Goal: Information Seeking & Learning: Learn about a topic

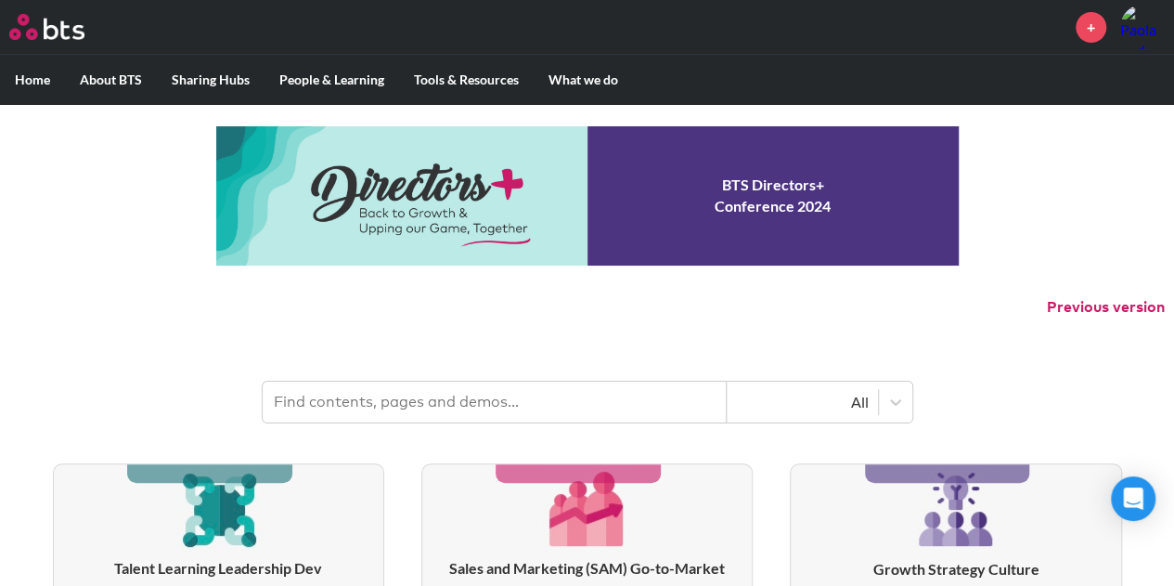
click at [330, 408] on input "text" at bounding box center [495, 402] width 464 height 41
type input "bts presentation"
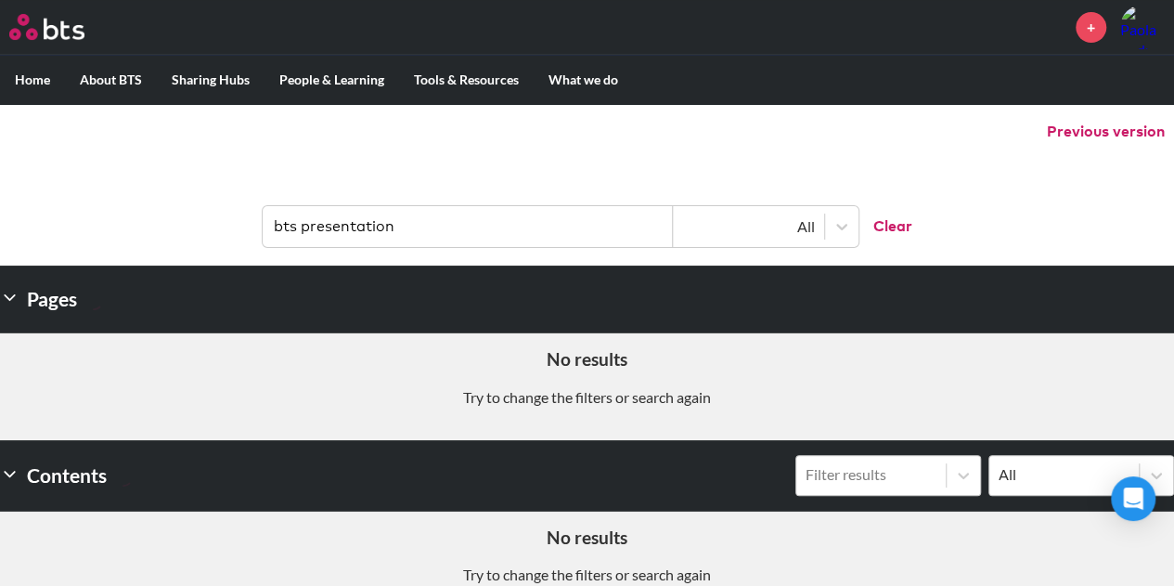
scroll to position [93, 0]
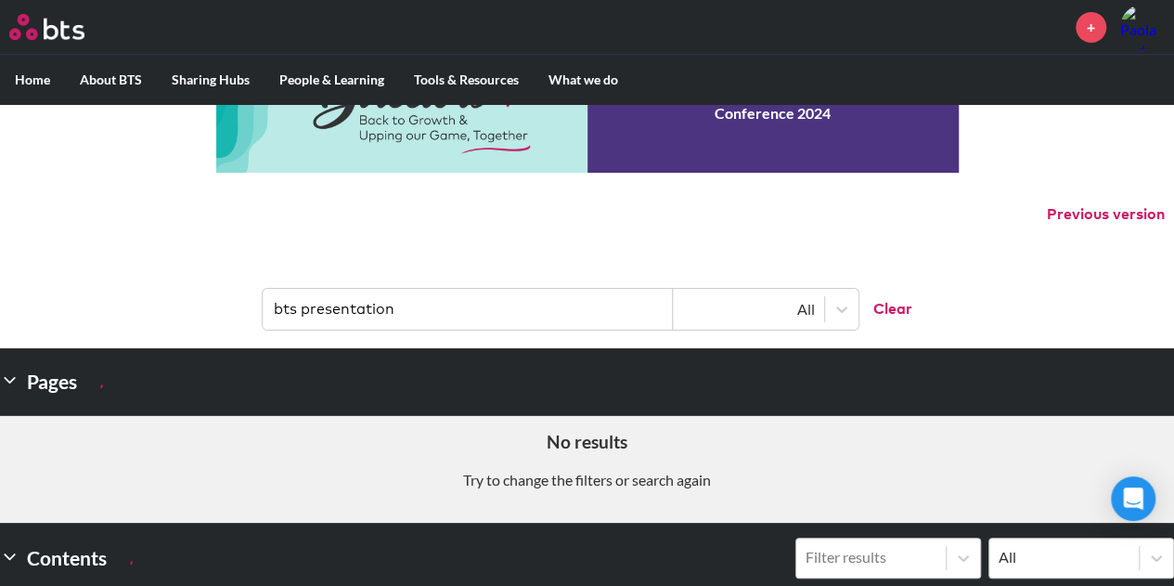
drag, startPoint x: 433, startPoint y: 307, endPoint x: 183, endPoint y: 307, distance: 249.7
click at [183, 307] on header "bts presentation All Clear" at bounding box center [587, 300] width 1174 height 97
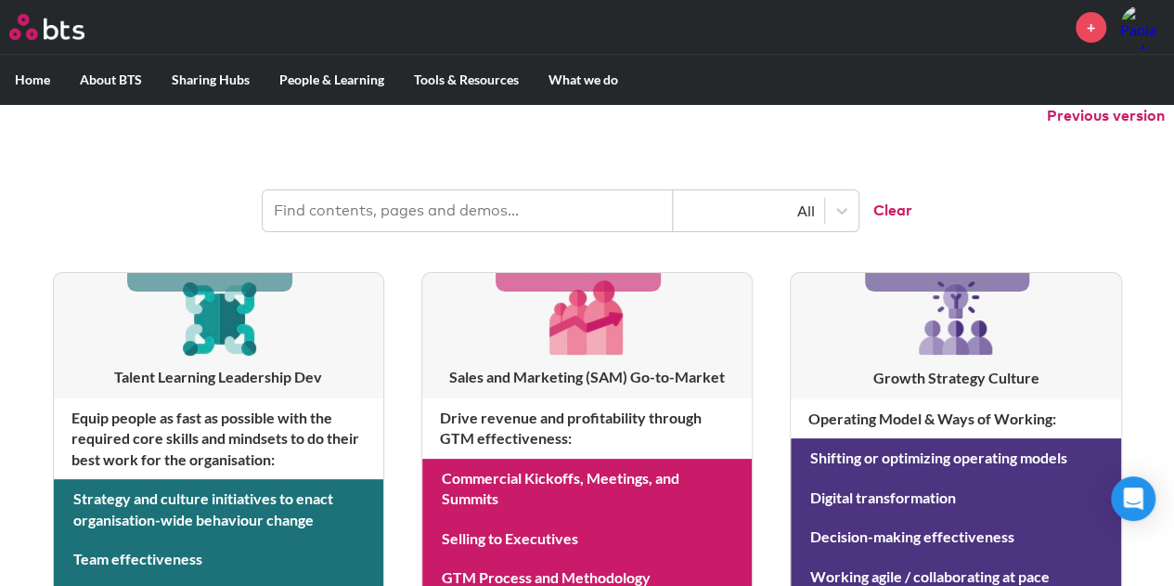
scroll to position [0, 0]
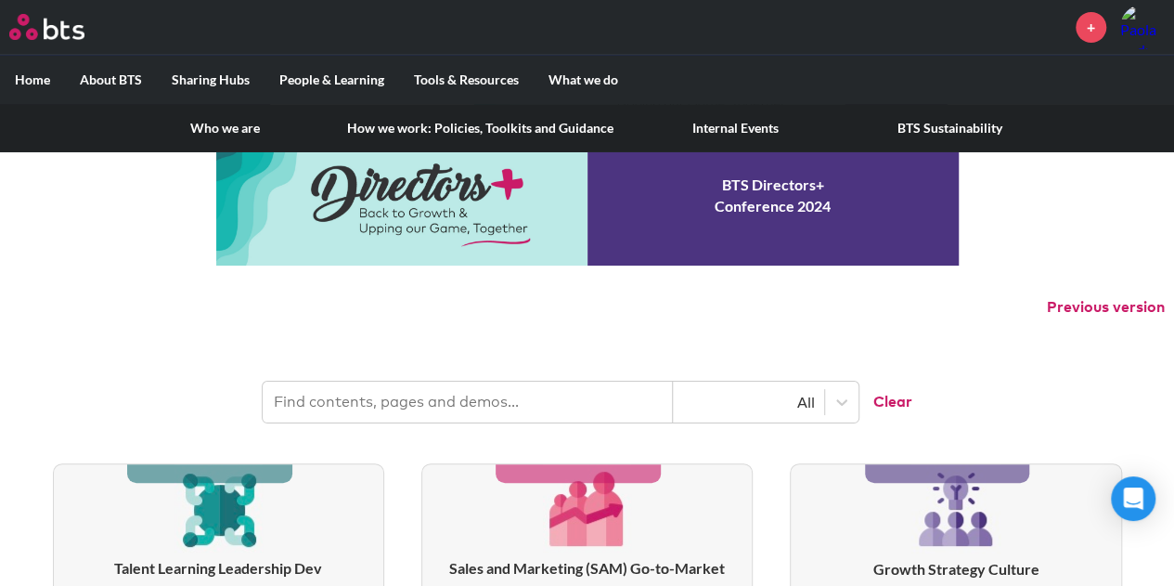
click at [114, 77] on label "About BTS" at bounding box center [111, 80] width 92 height 48
click at [0, 0] on input "About BTS" at bounding box center [0, 0] width 0 height 0
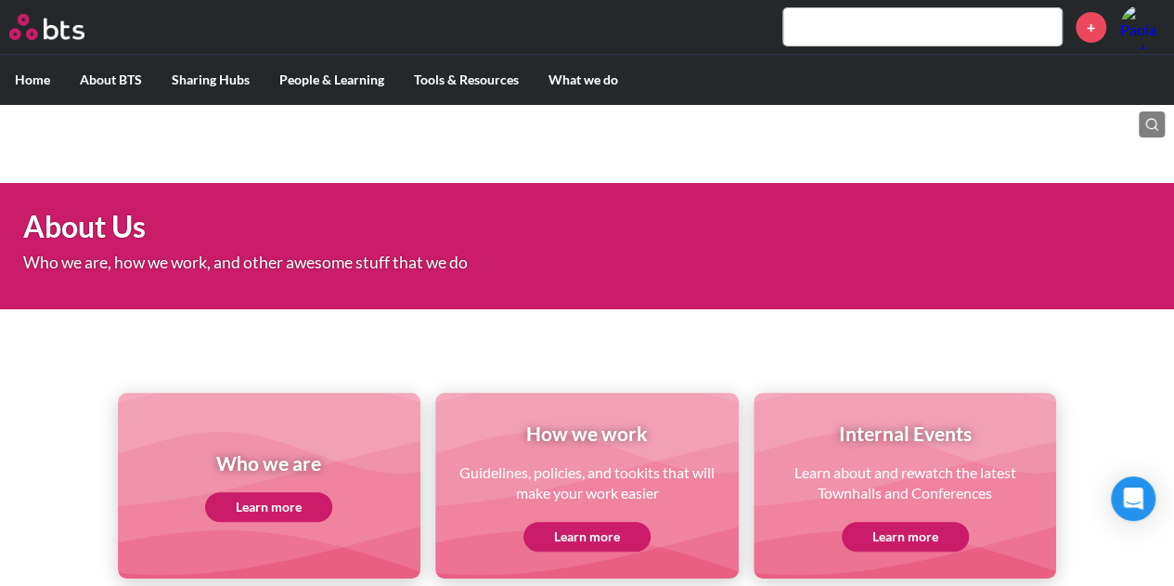
click at [271, 506] on link "Learn more" at bounding box center [268, 507] width 127 height 30
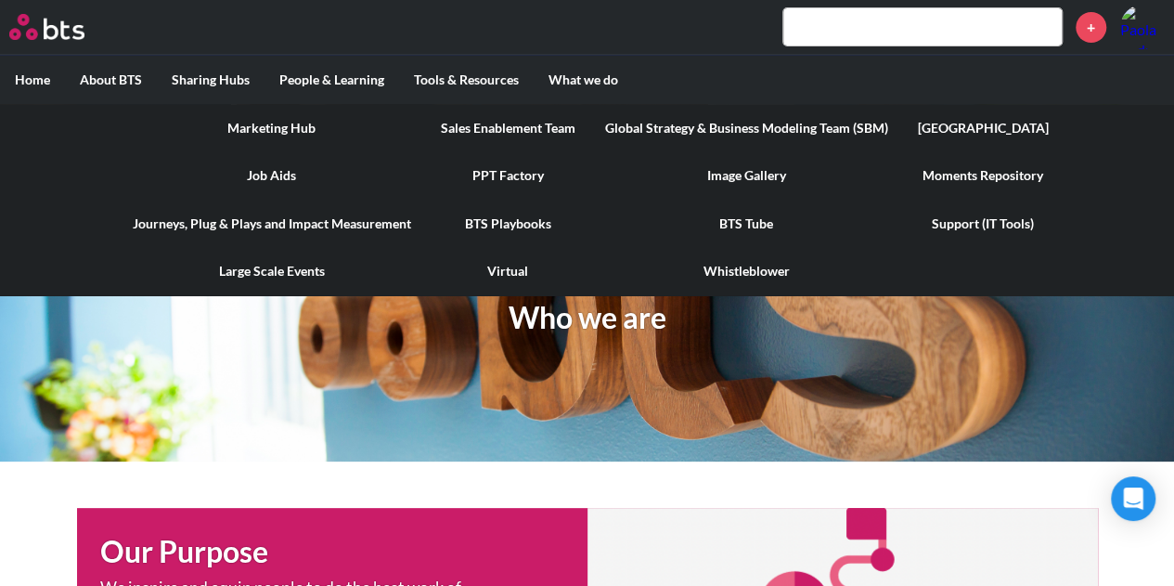
click at [300, 129] on link "Marketing Hub" at bounding box center [272, 128] width 308 height 48
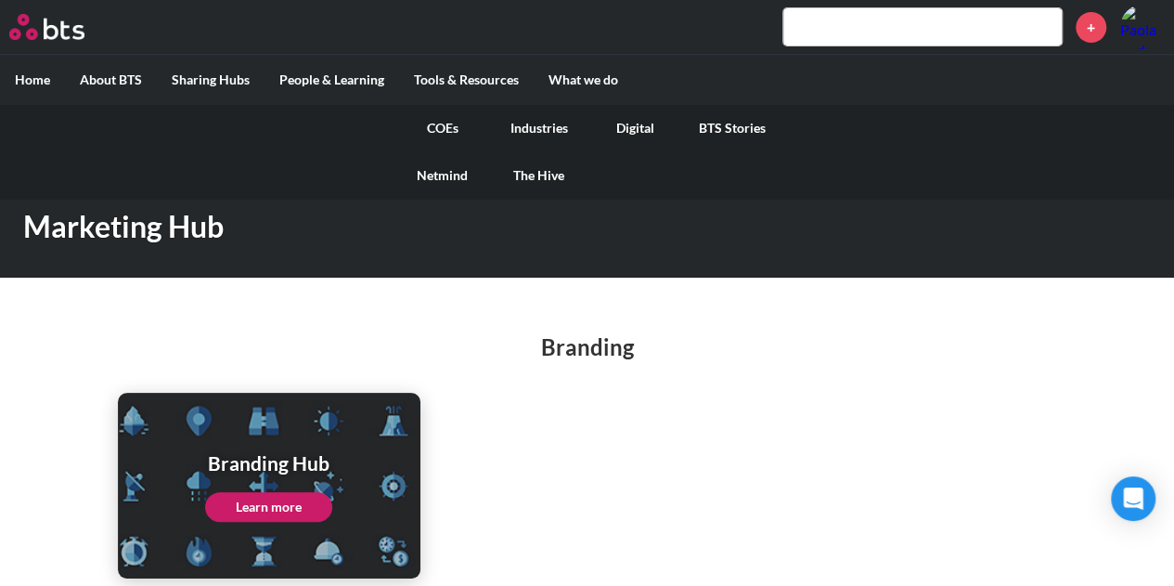
click at [446, 127] on link "COEs" at bounding box center [443, 128] width 97 height 48
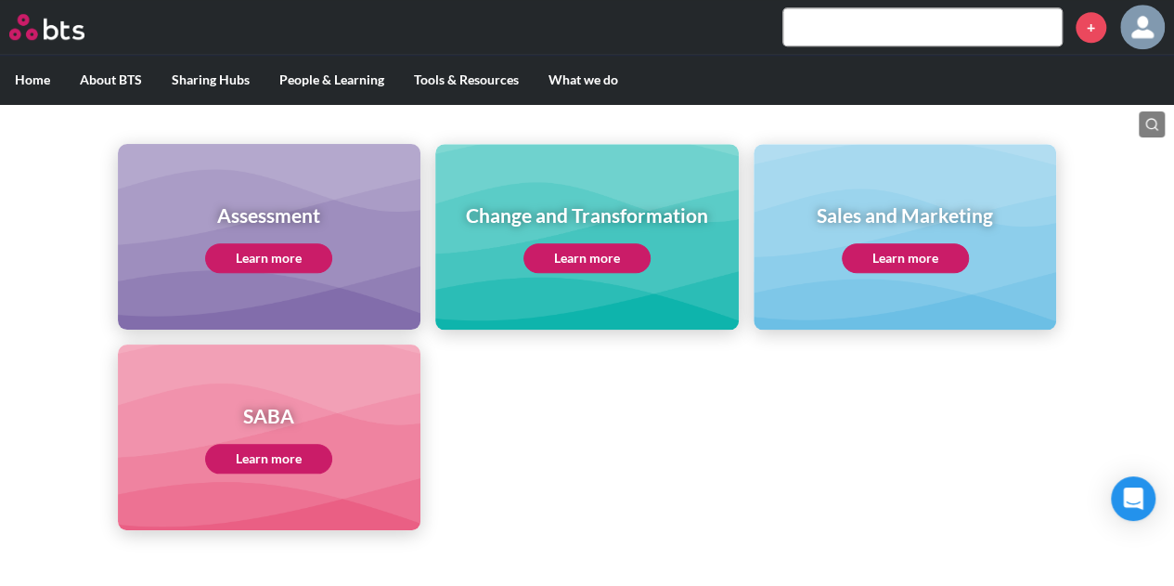
scroll to position [835, 0]
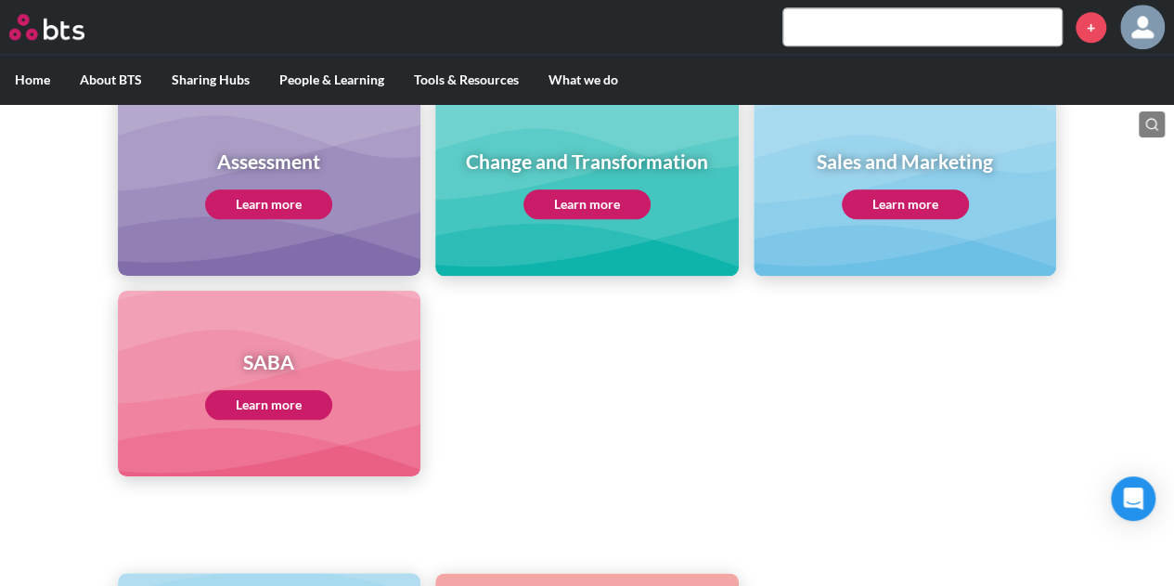
click at [293, 205] on link "Learn more" at bounding box center [268, 204] width 127 height 30
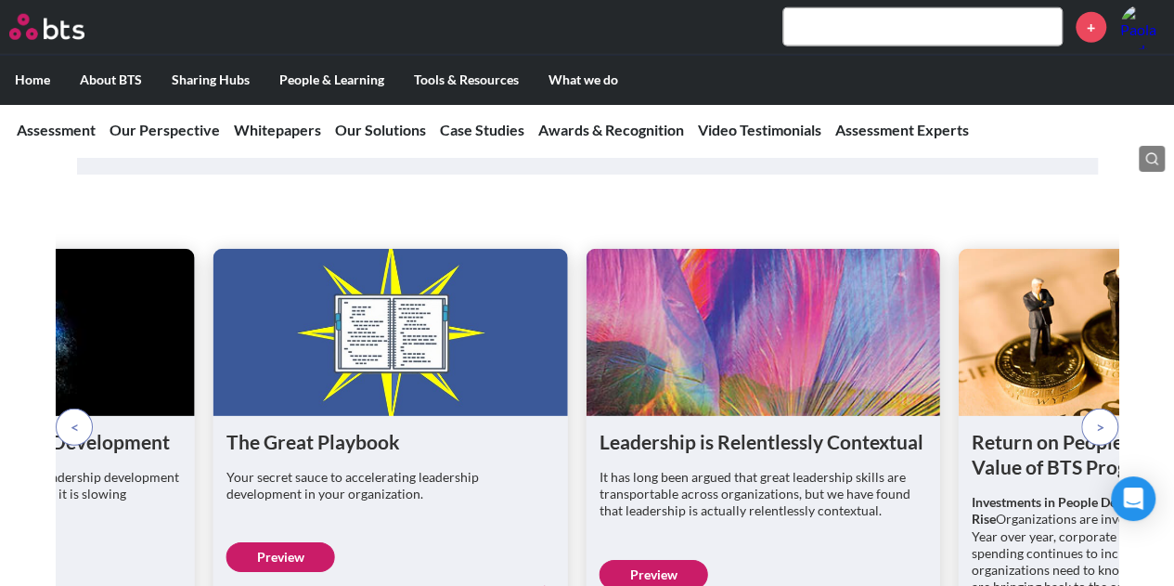
scroll to position [2599, 0]
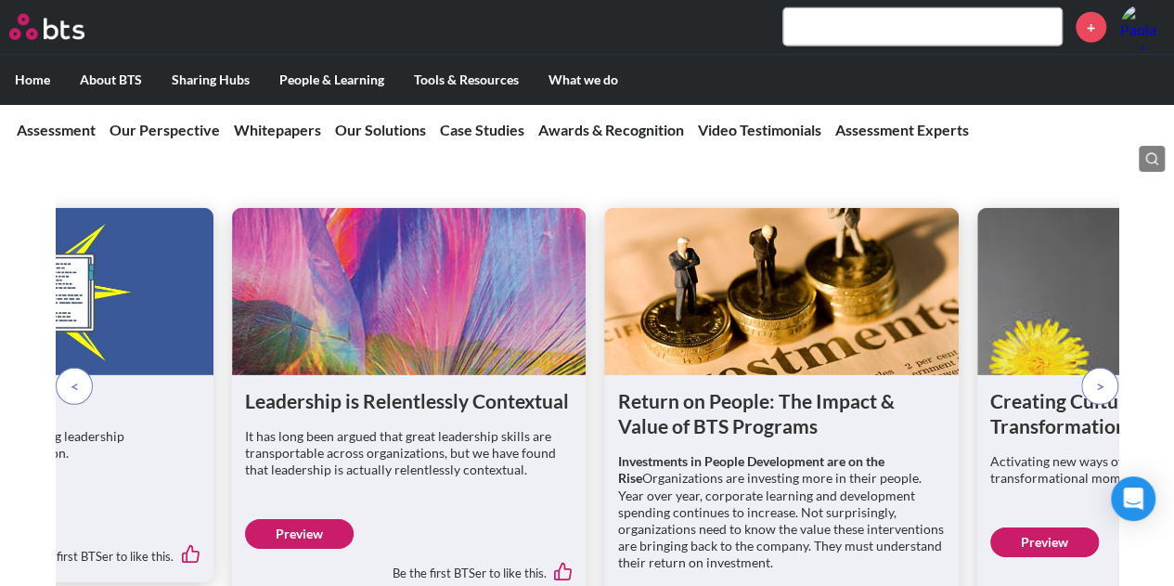
click at [1107, 368] on p at bounding box center [1099, 386] width 37 height 37
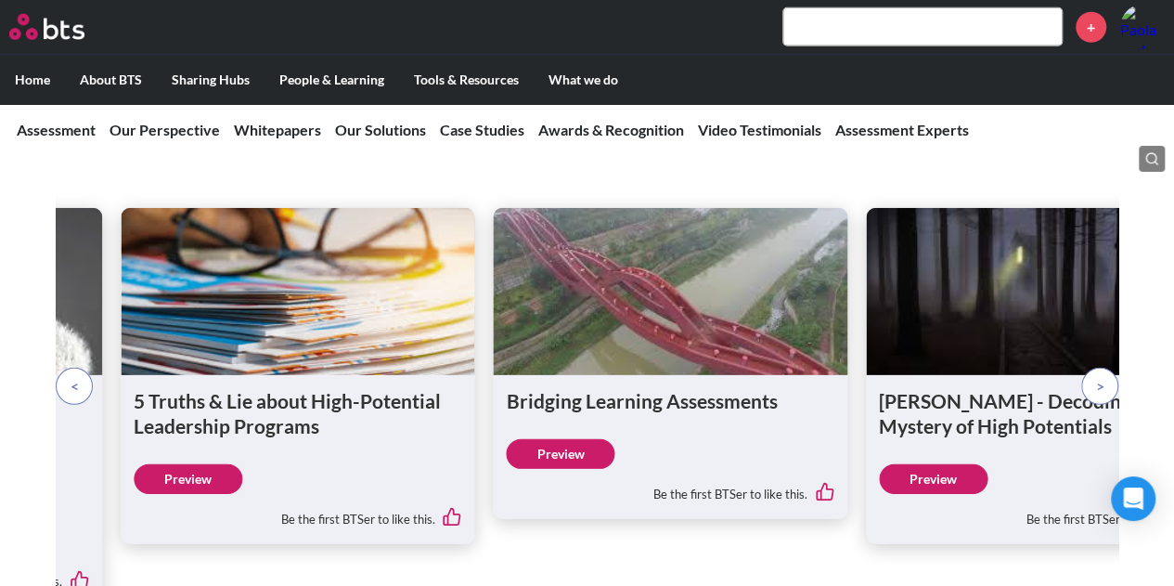
click at [179, 464] on link "Preview" at bounding box center [188, 479] width 109 height 30
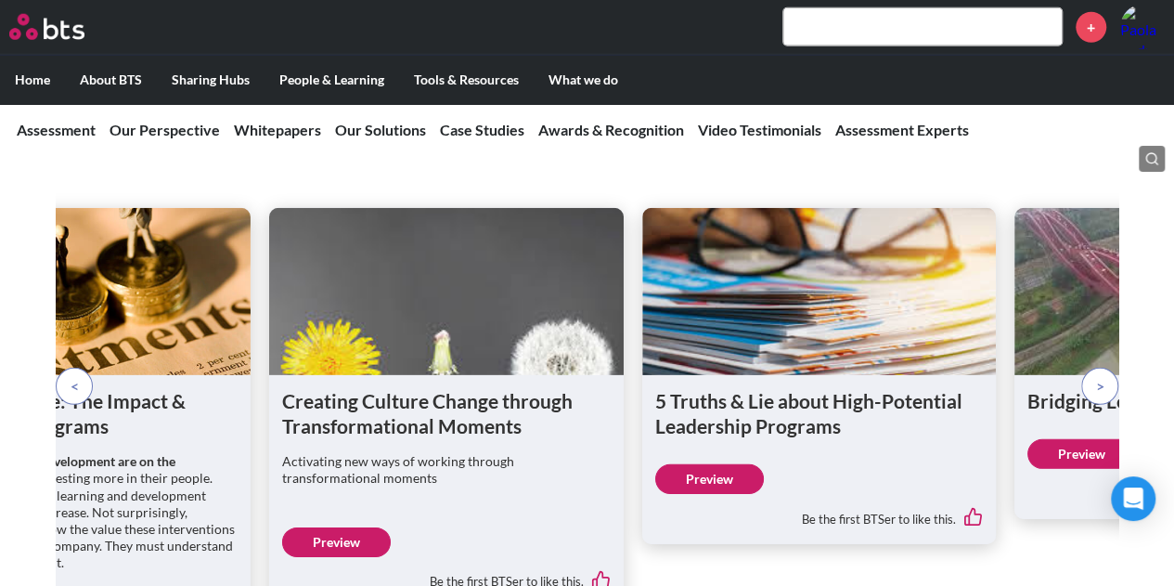
click at [1096, 376] on span at bounding box center [1100, 386] width 8 height 20
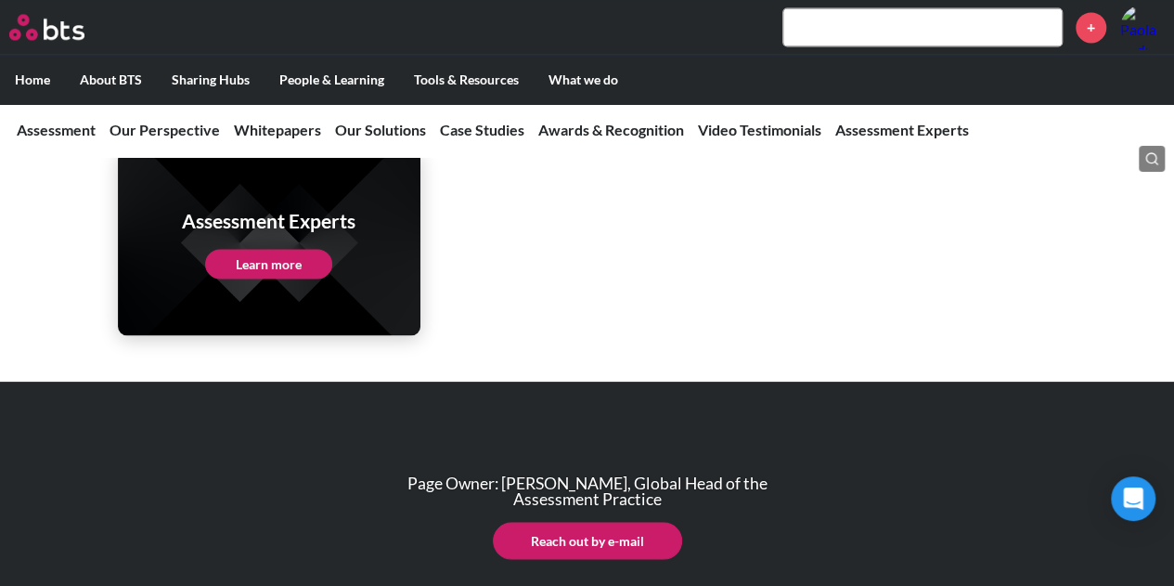
scroll to position [8568, 0]
